Goal: Download file/media

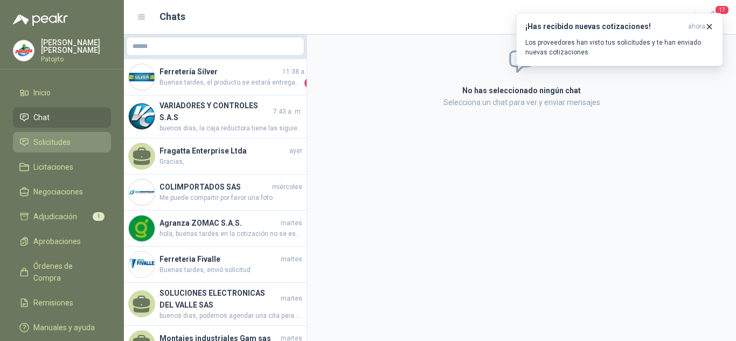
click at [52, 139] on span "Solicitudes" at bounding box center [51, 142] width 37 height 12
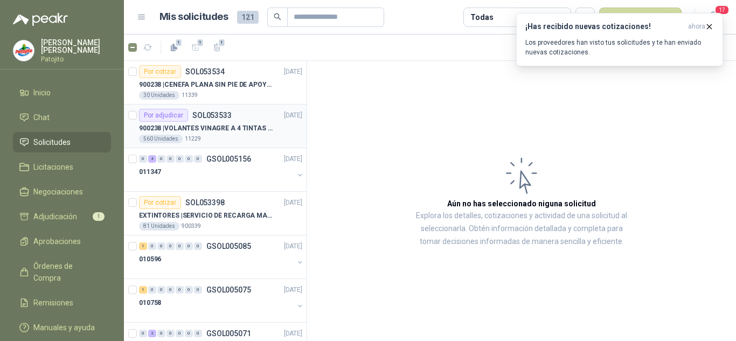
click at [239, 122] on div "900238 | VOLANTES VINAGRE A 4 TINTAS EN PROPALCOTE VER ARCHIVO ADJUNTO" at bounding box center [220, 128] width 163 height 13
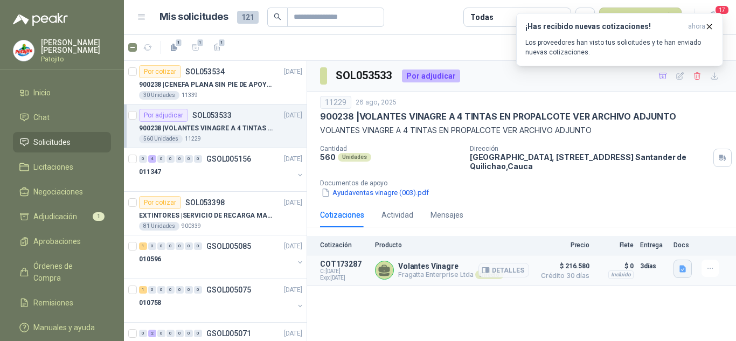
click at [684, 267] on icon "button" at bounding box center [683, 268] width 6 height 7
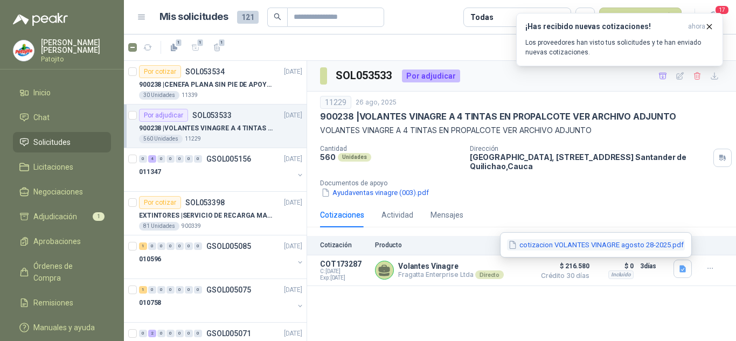
click at [580, 239] on button "cotizacion VOLANTES VINAGRE agosto 28-2025.pdf" at bounding box center [596, 244] width 178 height 11
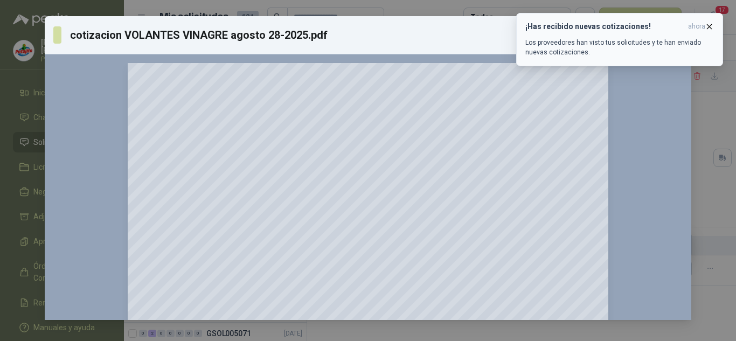
click at [711, 24] on icon "button" at bounding box center [709, 26] width 9 height 9
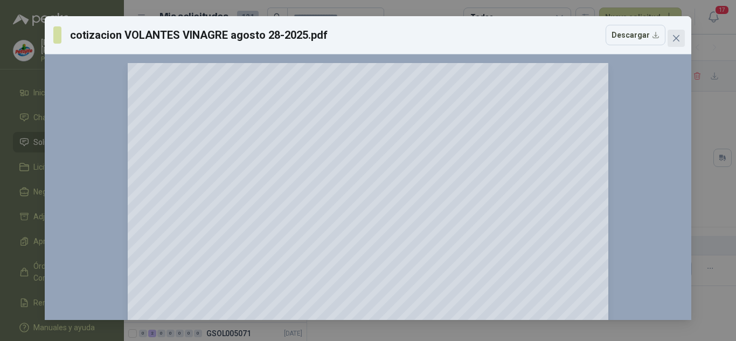
click at [676, 35] on icon "close" at bounding box center [676, 38] width 9 height 9
